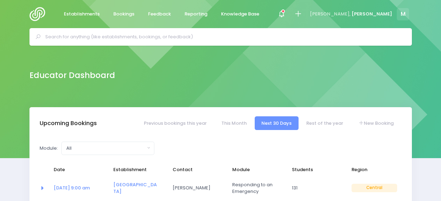
select select "5"
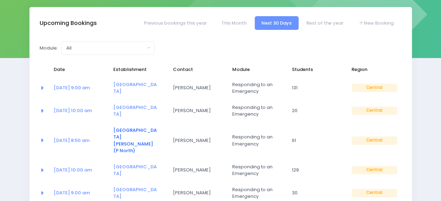
scroll to position [132, 0]
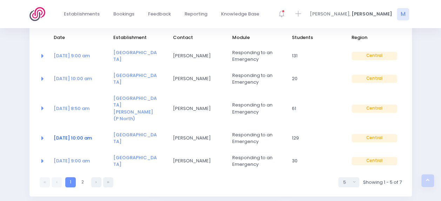
click at [85, 134] on link "25 Aug at 10:00 am" at bounding box center [73, 137] width 38 height 7
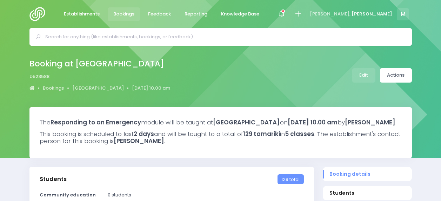
select select "5"
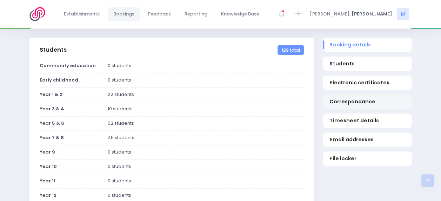
click at [336, 105] on span "Correspondance" at bounding box center [366, 101] width 75 height 7
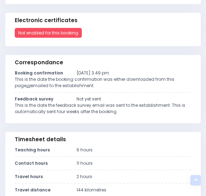
scroll to position [304, 0]
